Goal: Information Seeking & Learning: Check status

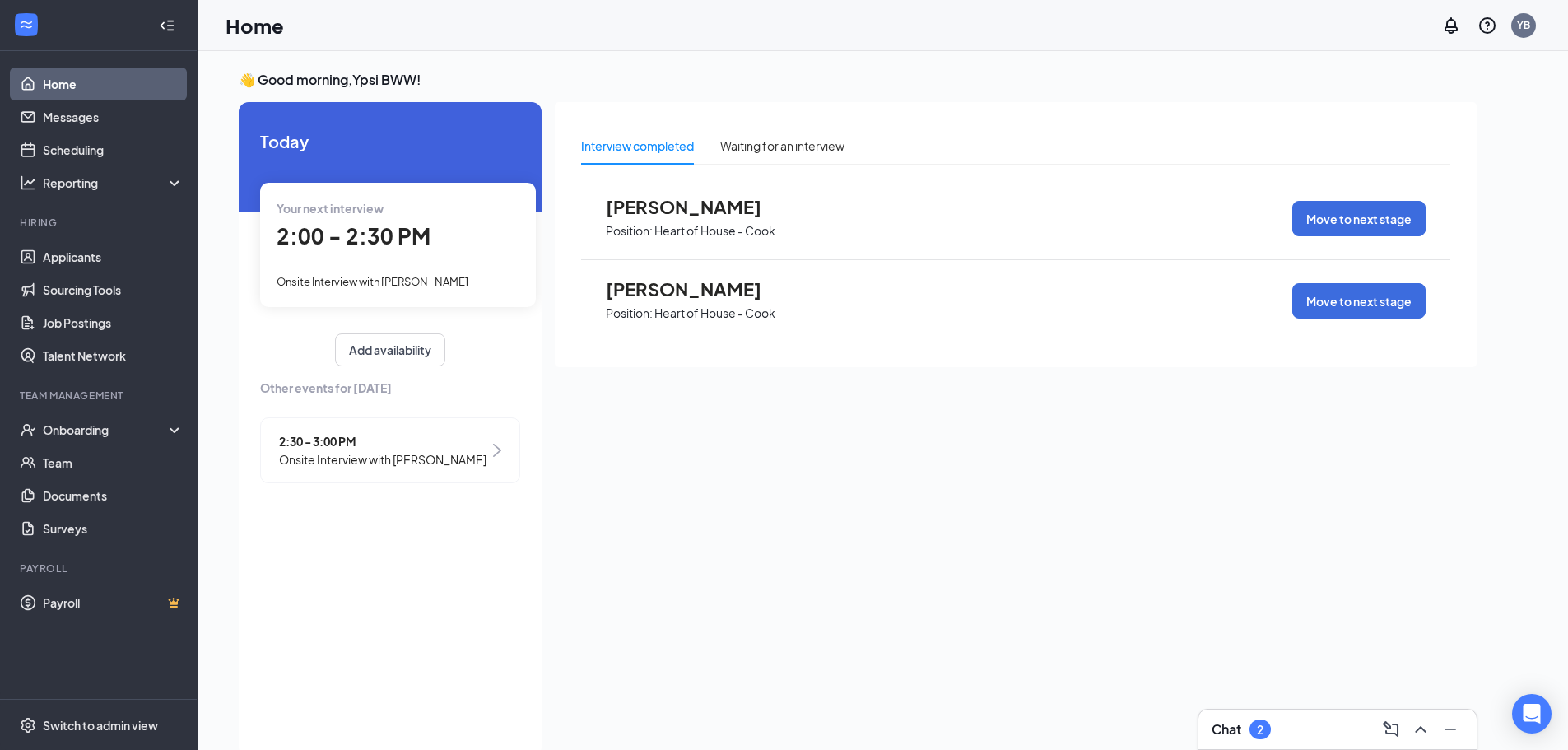
click at [427, 281] on span "Onsite Interview with [PERSON_NAME]" at bounding box center [372, 281] width 192 height 13
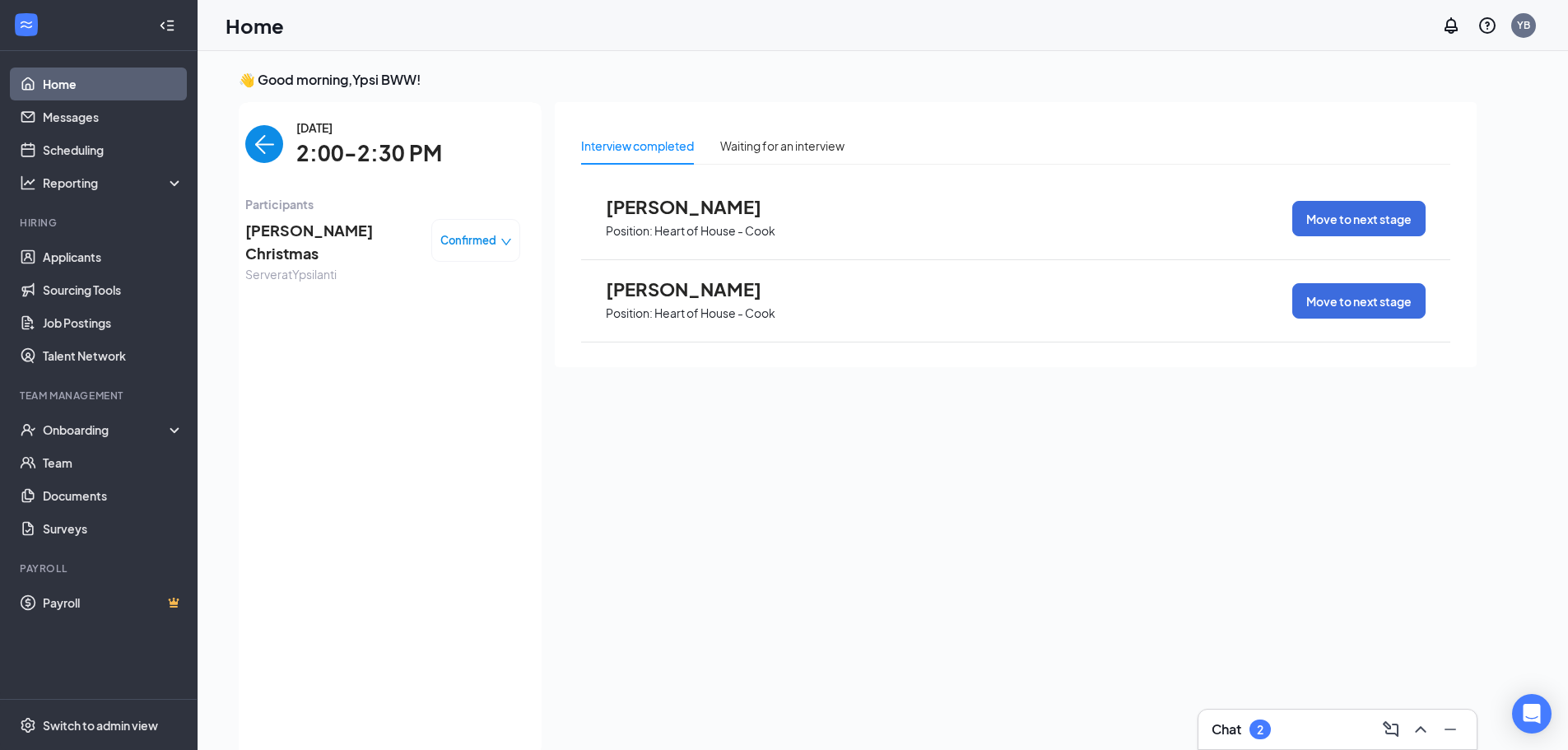
scroll to position [7, 0]
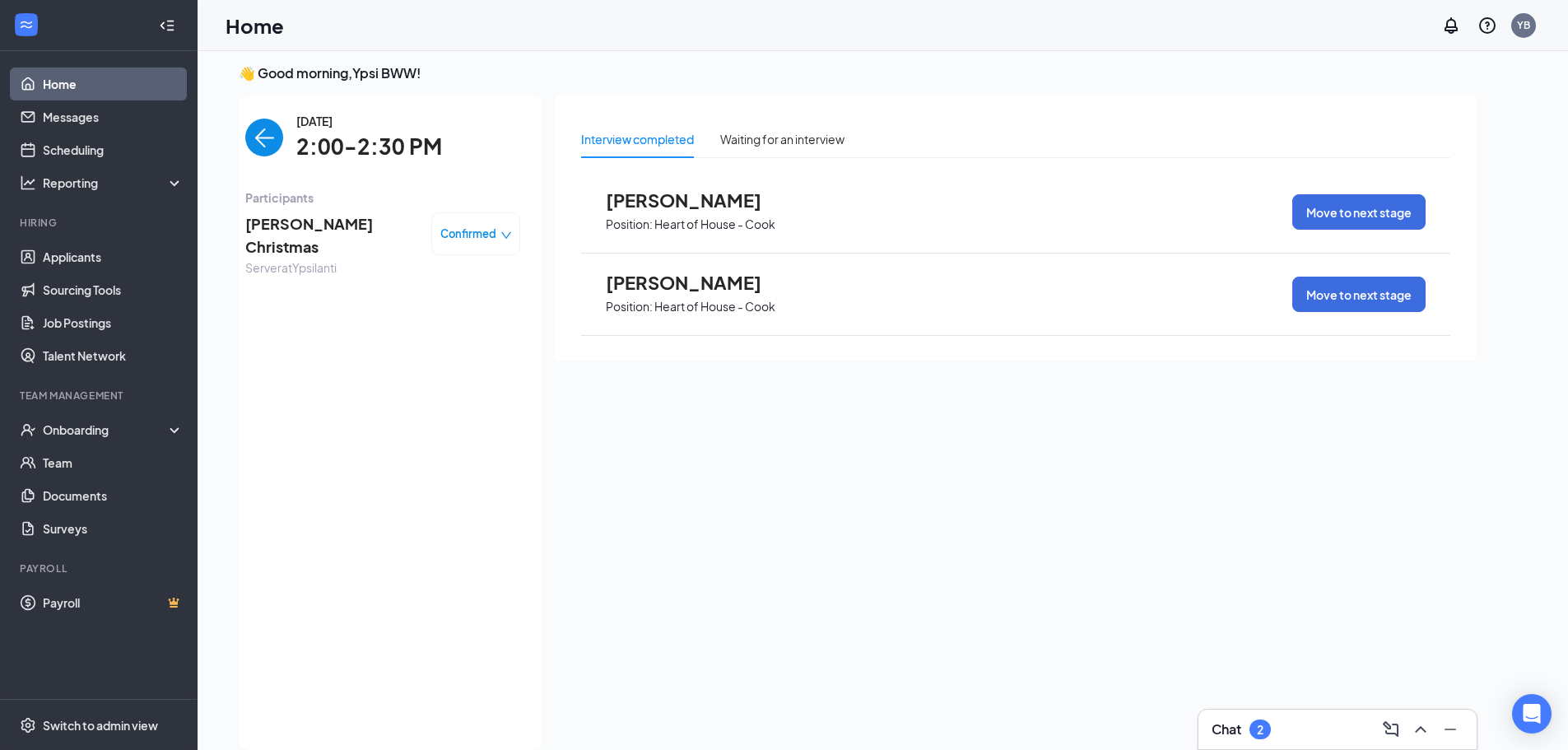
click at [256, 128] on img "back-button" at bounding box center [264, 137] width 38 height 38
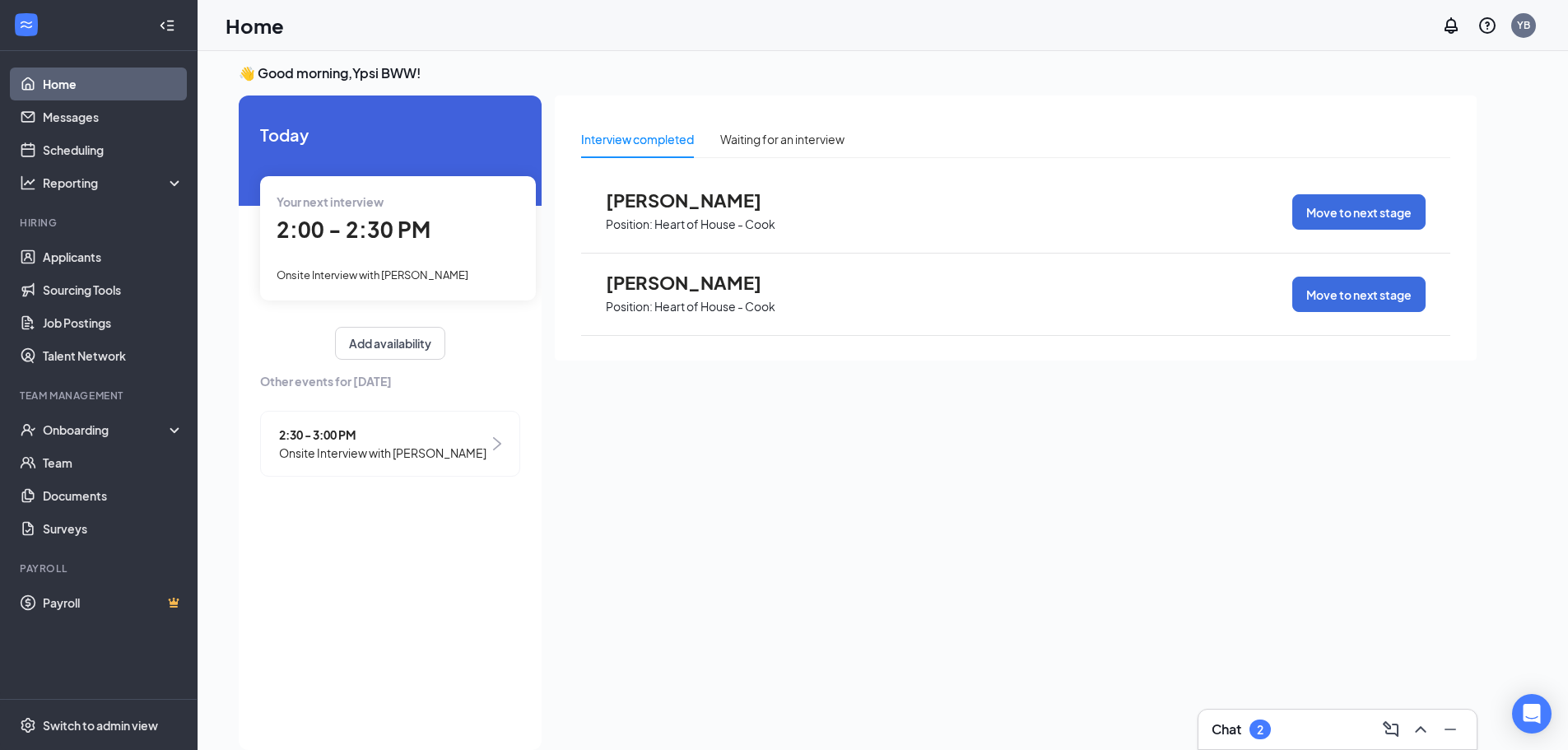
click at [482, 444] on div "2:30 - 3:00 PM Onsite Interview with [PERSON_NAME]" at bounding box center [390, 444] width 260 height 66
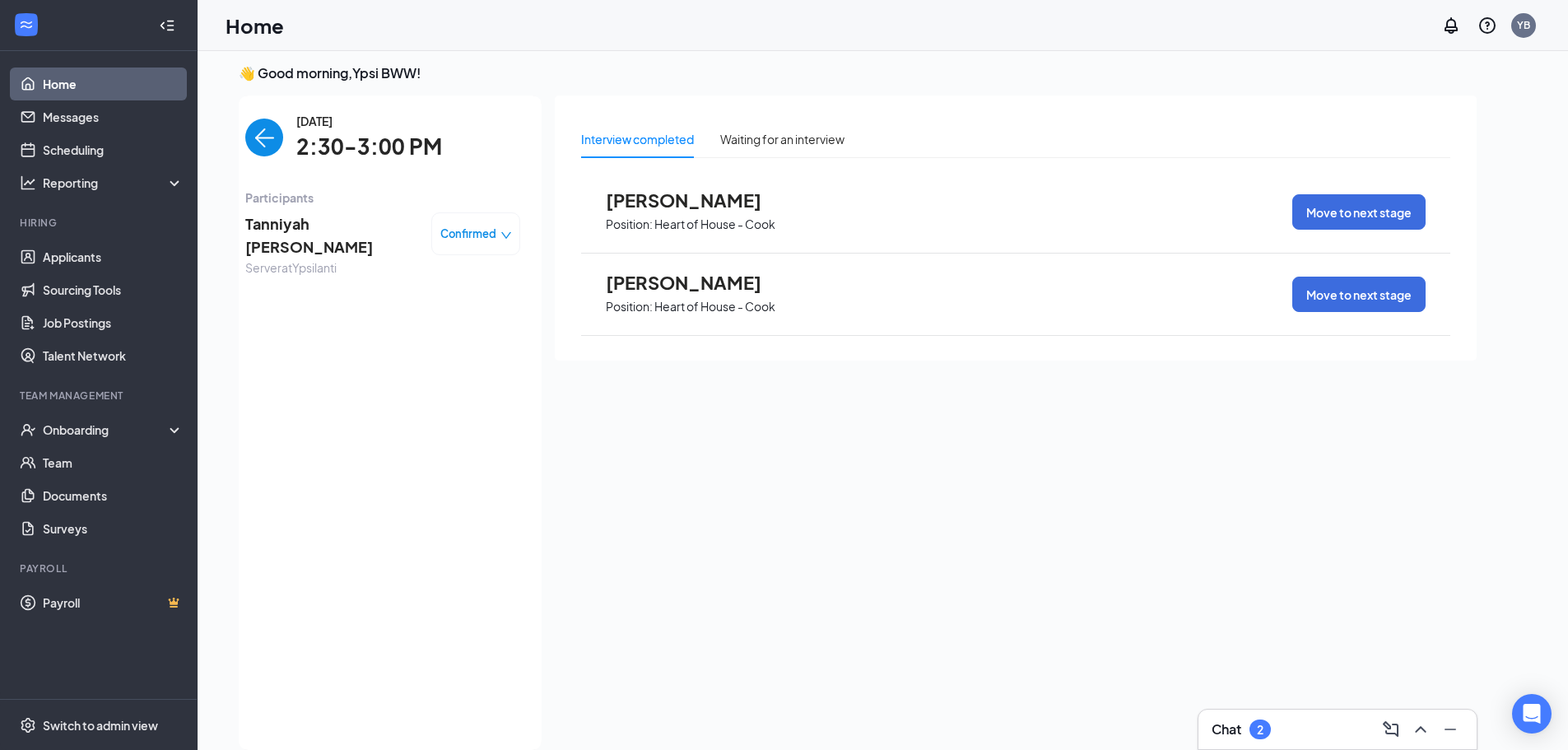
click at [261, 148] on img "back-button" at bounding box center [264, 137] width 38 height 38
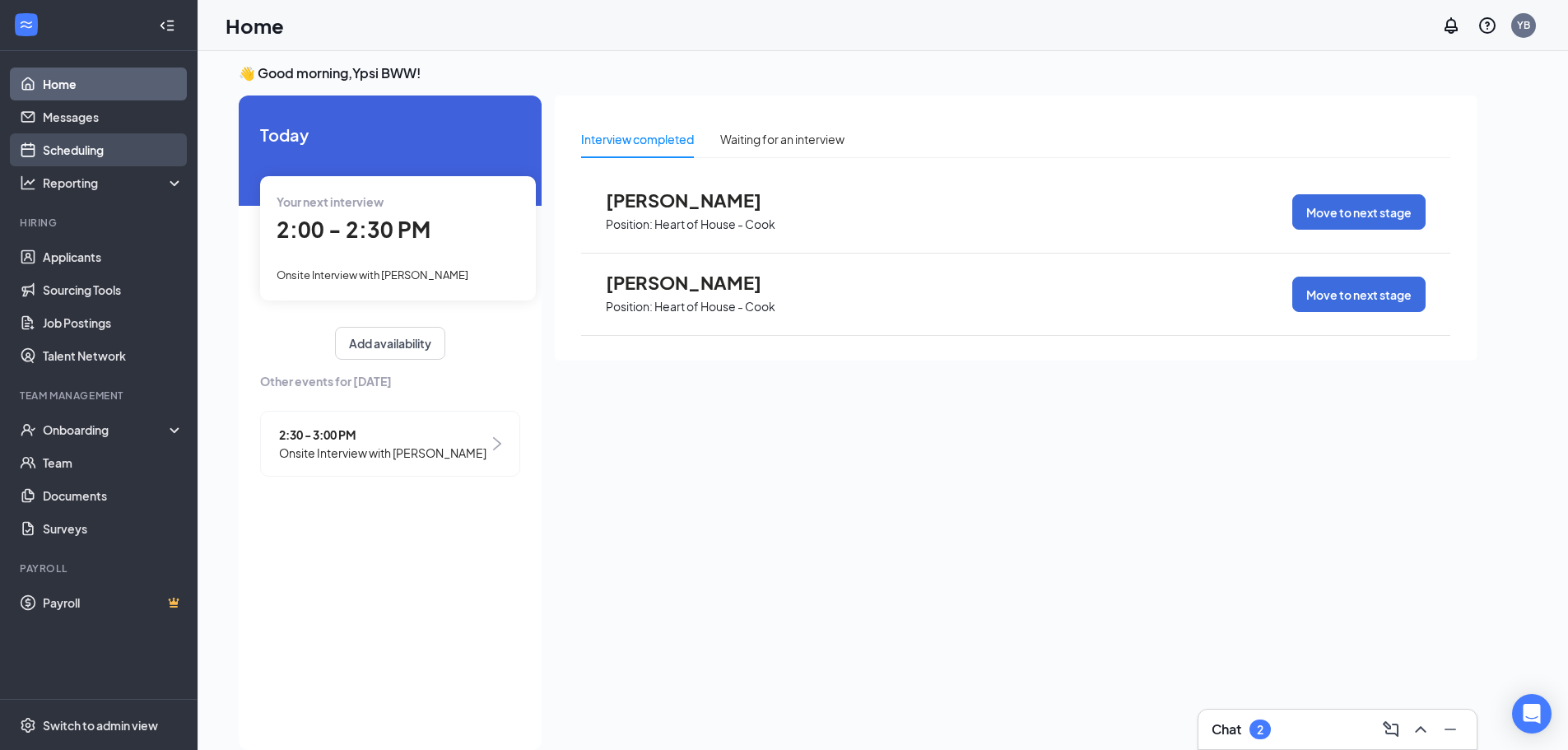
click at [92, 159] on link "Scheduling" at bounding box center [113, 150] width 141 height 33
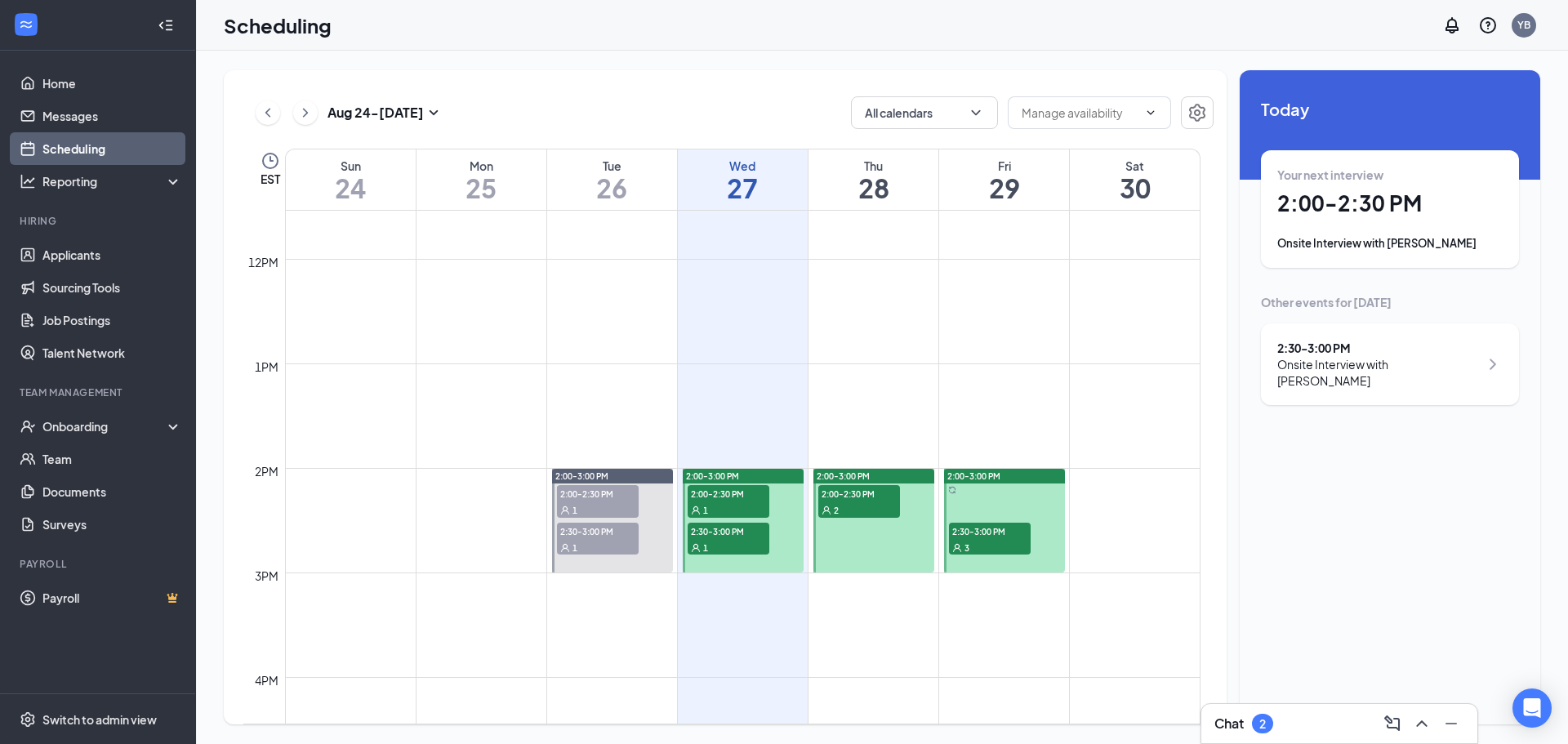
scroll to position [1293, 0]
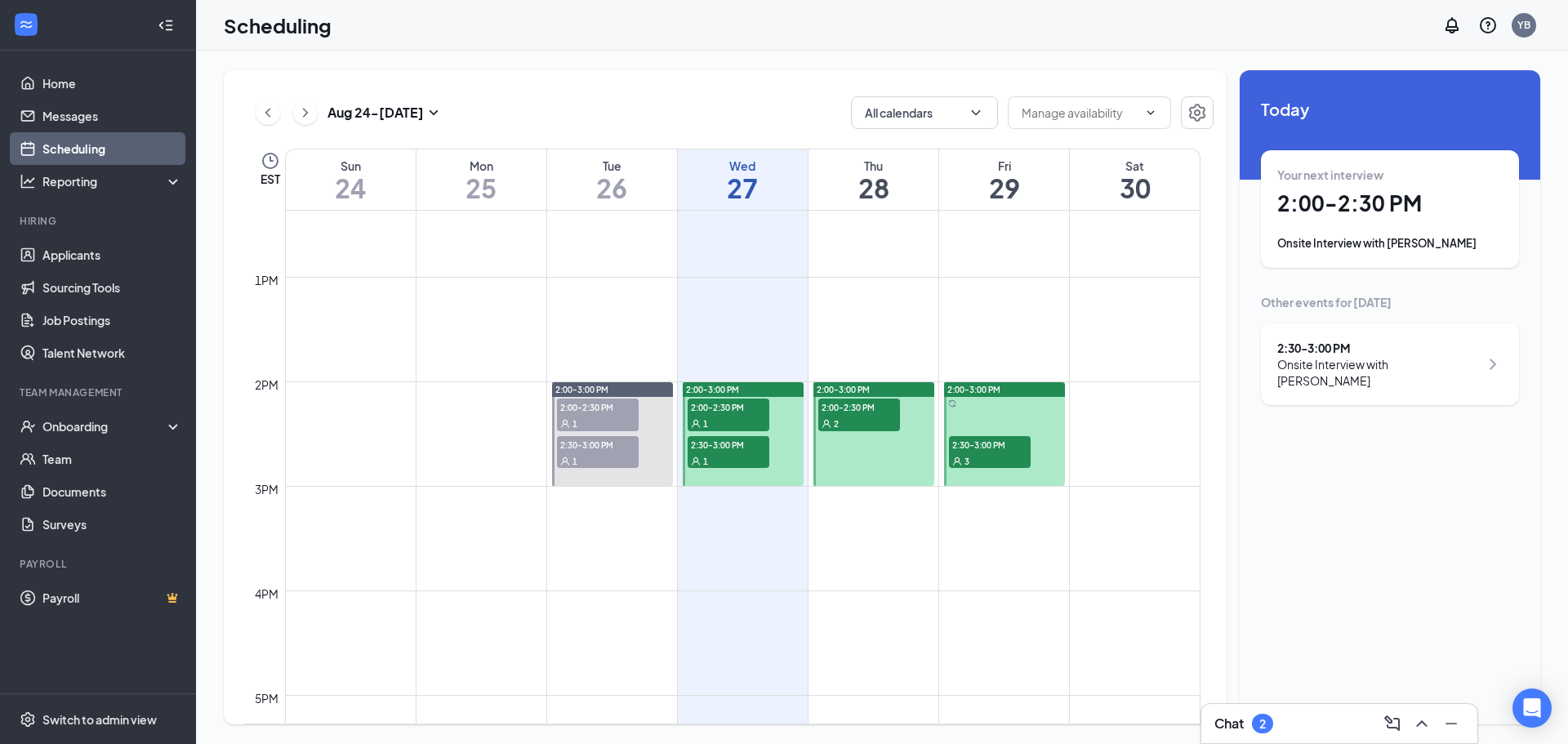
click at [714, 424] on div "1" at bounding box center [729, 422] width 81 height 16
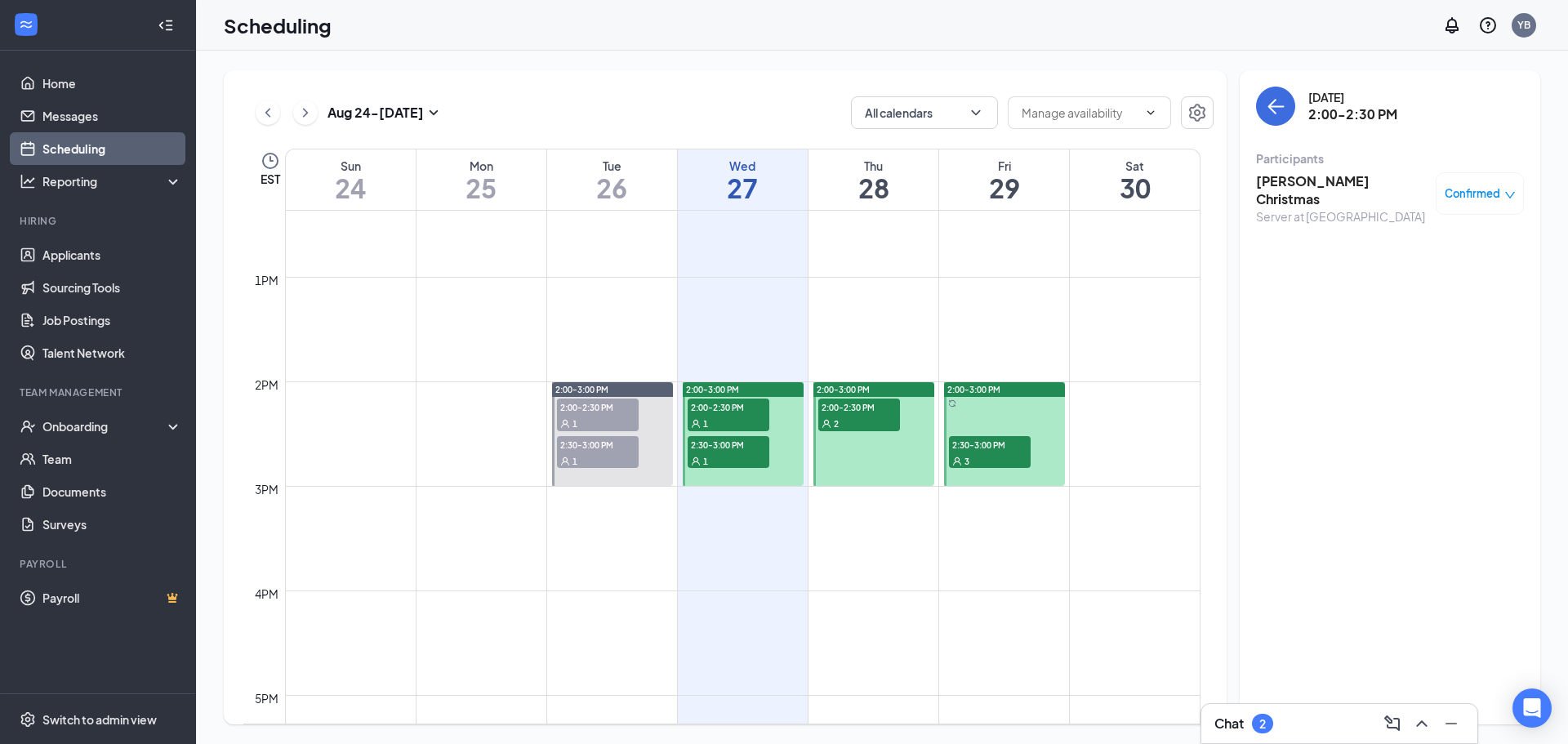
click at [713, 454] on div "1" at bounding box center [729, 460] width 81 height 16
click at [718, 431] on div "1" at bounding box center [729, 422] width 81 height 16
click at [732, 449] on span "2:30-3:00 PM" at bounding box center [729, 444] width 81 height 16
click at [700, 404] on span "2:00-2:30 PM" at bounding box center [729, 406] width 81 height 16
click at [626, 400] on span "2:00-2:30 PM" at bounding box center [598, 406] width 81 height 16
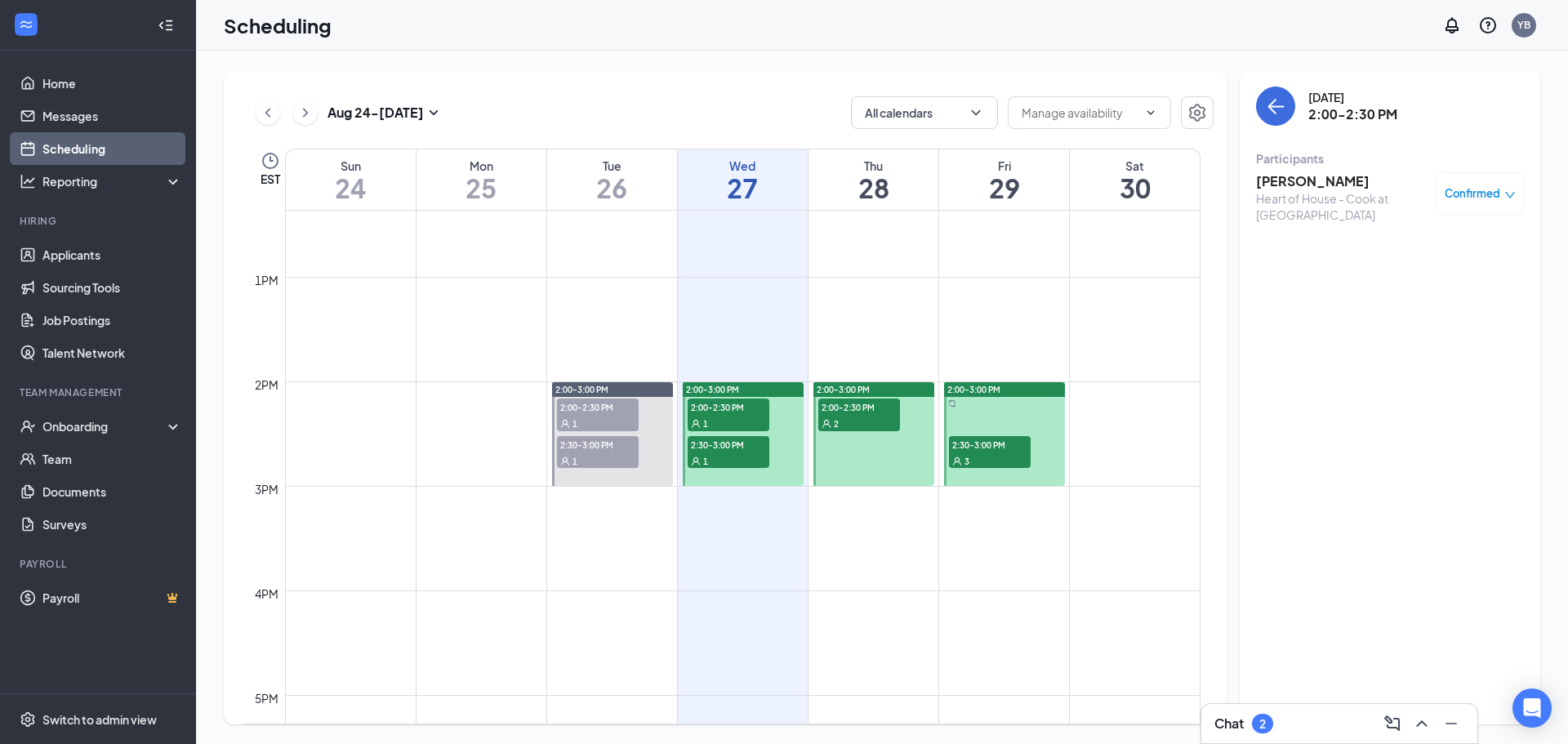
click at [635, 440] on span "2:30-3:00 PM" at bounding box center [598, 444] width 81 height 16
click at [597, 449] on span "2:30-3:00 PM" at bounding box center [598, 444] width 81 height 16
click at [720, 414] on span "2:00-2:30 PM" at bounding box center [729, 406] width 81 height 16
